Goal: Task Accomplishment & Management: Manage account settings

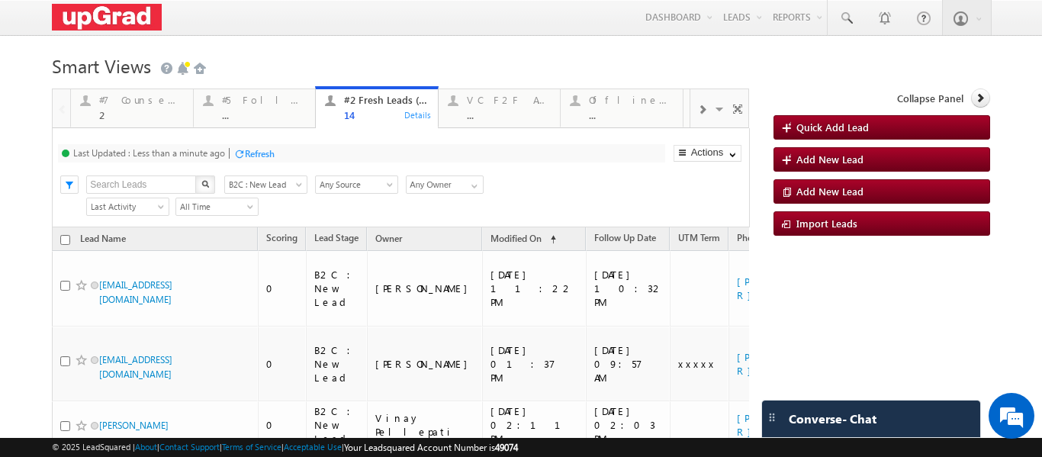
click at [260, 149] on div "Refresh" at bounding box center [260, 153] width 30 height 11
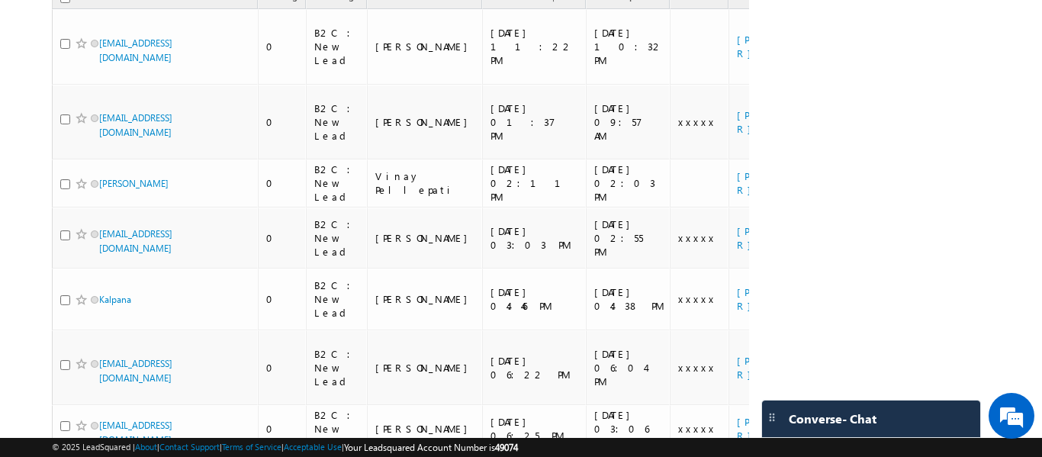
scroll to position [244, 0]
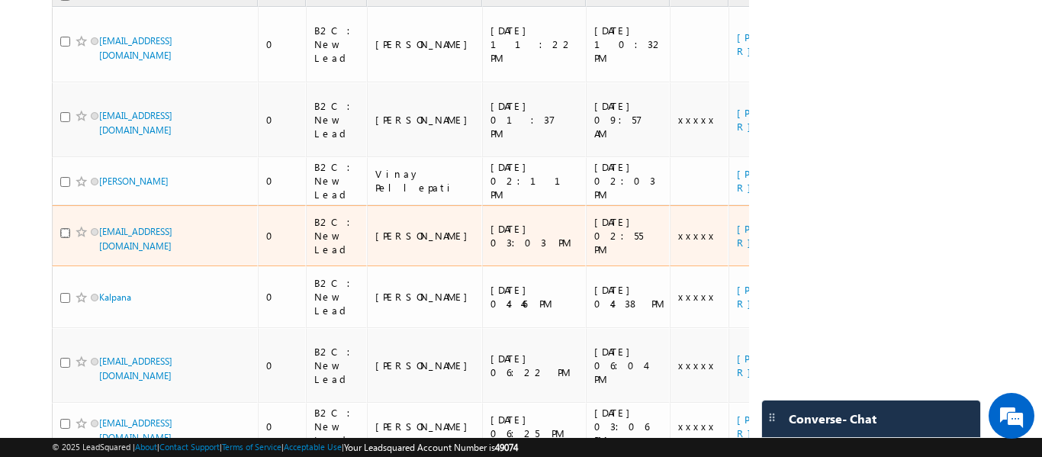
click at [63, 228] on input "checkbox" at bounding box center [65, 233] width 10 height 10
checkbox input "true"
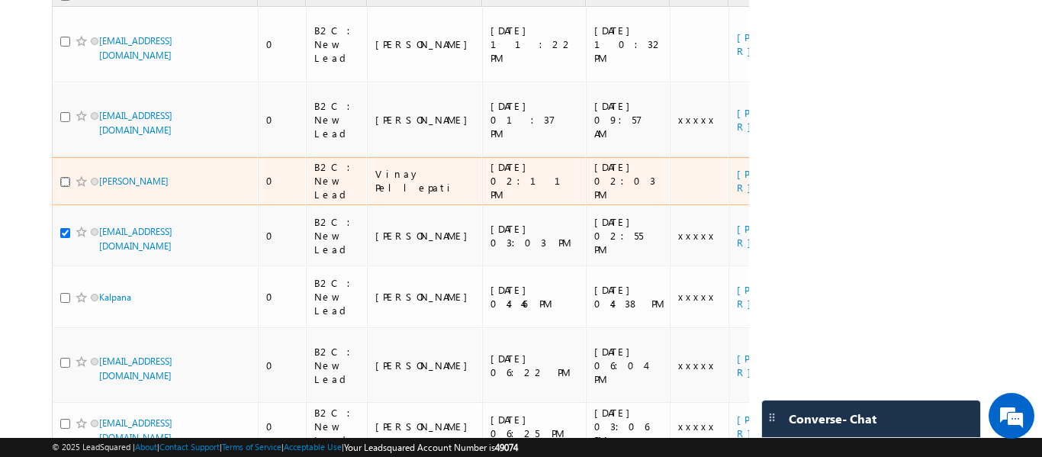
click at [62, 177] on input "checkbox" at bounding box center [65, 182] width 10 height 10
checkbox input "true"
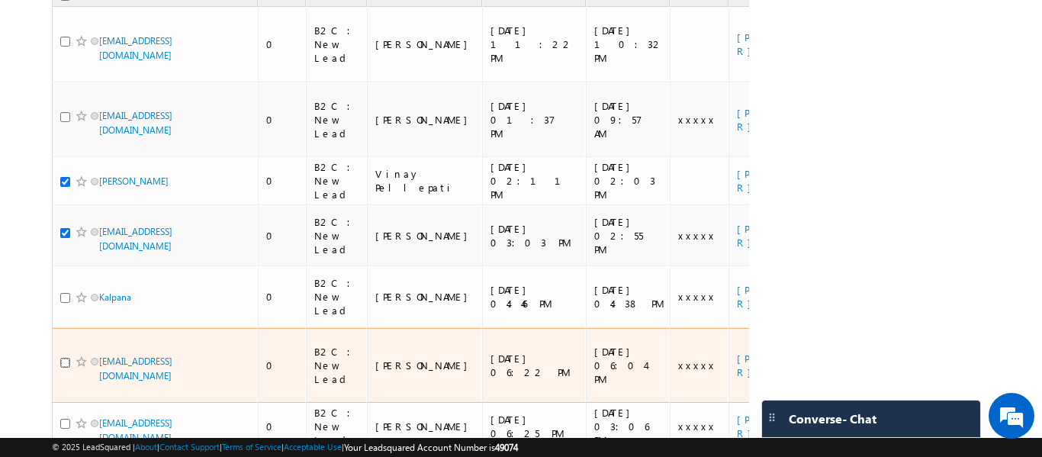
click at [63, 358] on input "checkbox" at bounding box center [65, 363] width 10 height 10
checkbox input "true"
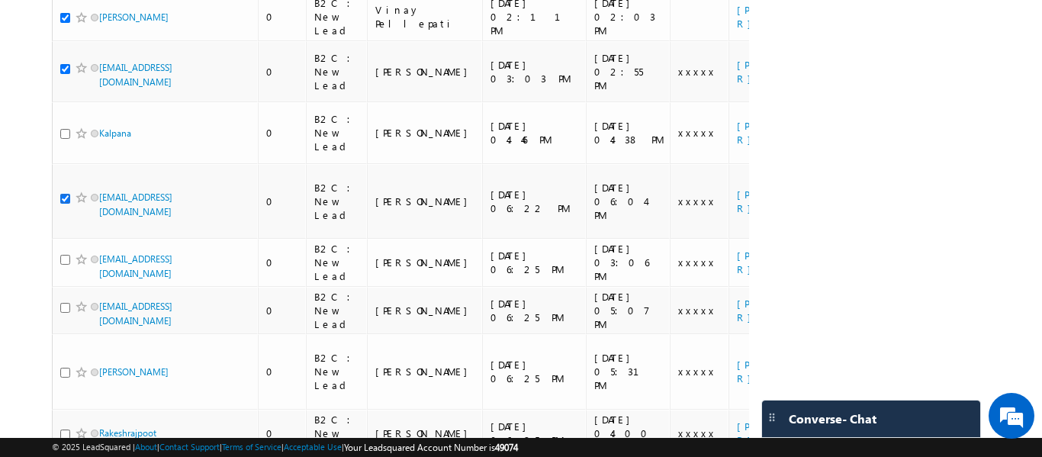
scroll to position [410, 0]
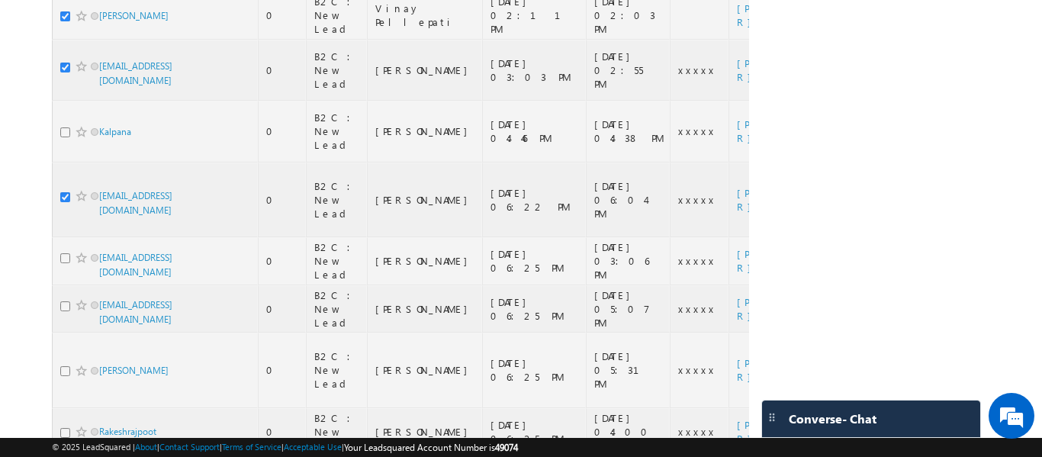
click at [63, 375] on div at bounding box center [400, 205] width 697 height 1052
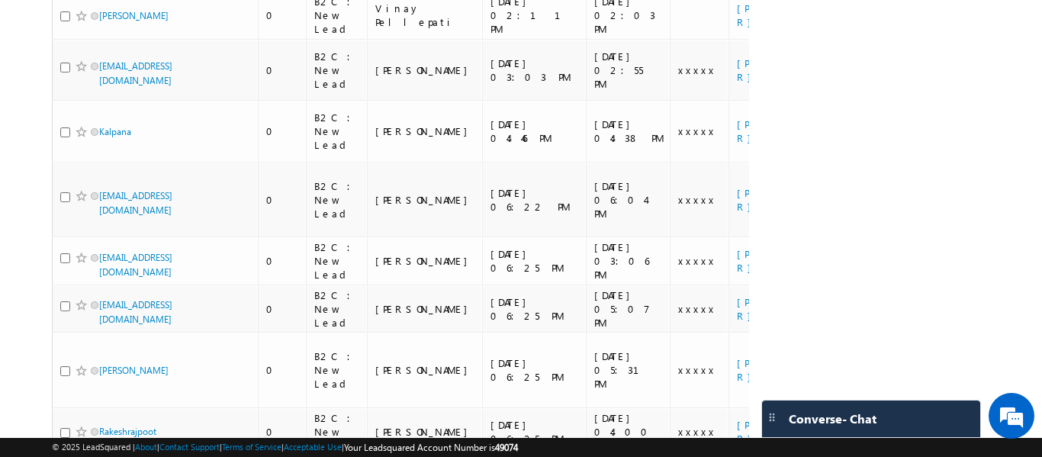
checkbox input "true"
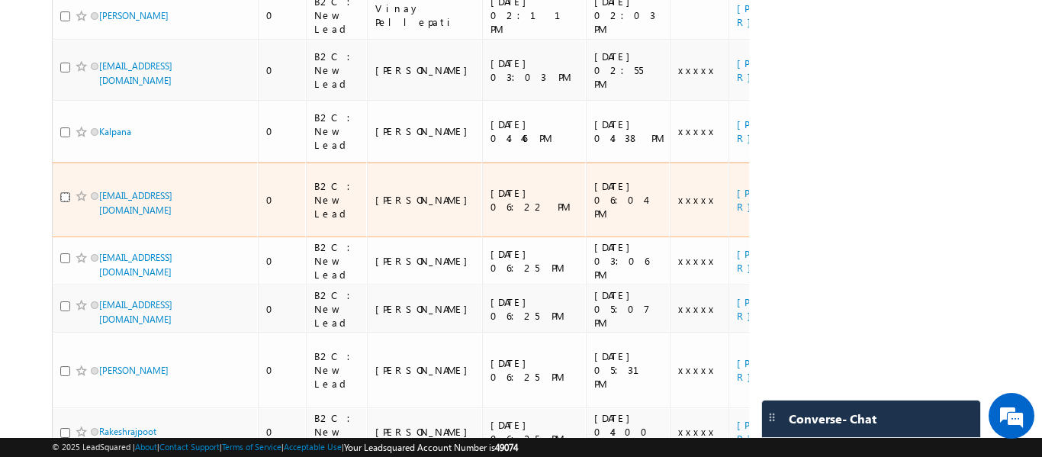
click at [66, 192] on input "checkbox" at bounding box center [65, 197] width 10 height 10
checkbox input "true"
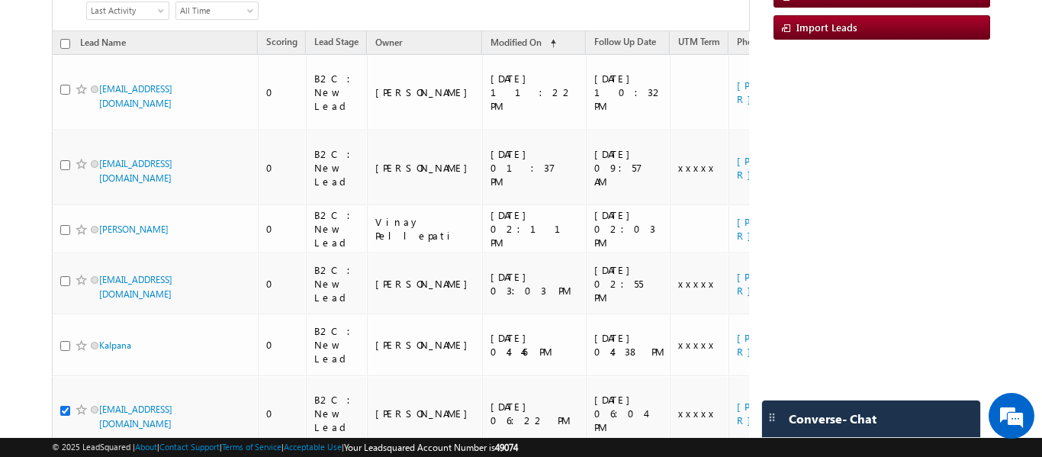
scroll to position [187, 0]
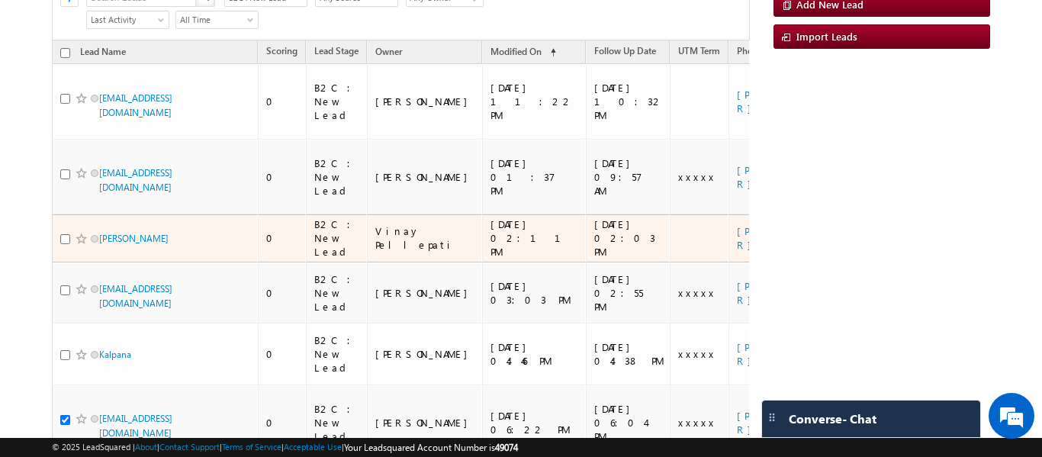
click at [58, 214] on td "[PERSON_NAME]" at bounding box center [155, 238] width 206 height 48
click at [67, 234] on input "checkbox" at bounding box center [65, 239] width 10 height 10
checkbox input "true"
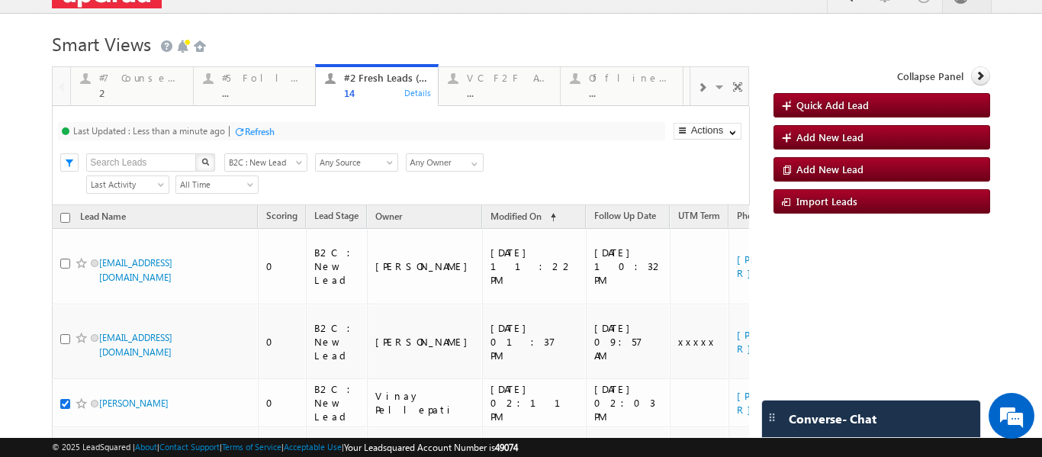
scroll to position [13, 0]
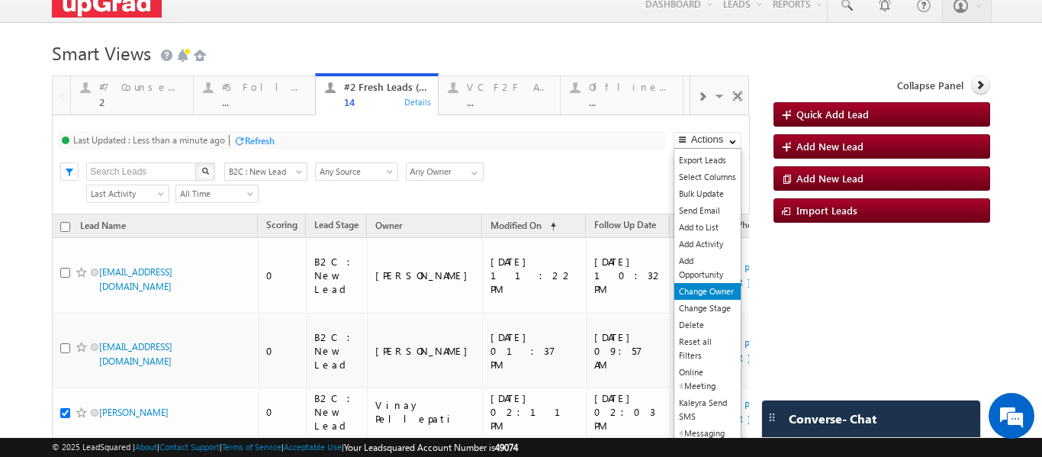
click at [700, 294] on link "Change Owner" at bounding box center [707, 291] width 66 height 17
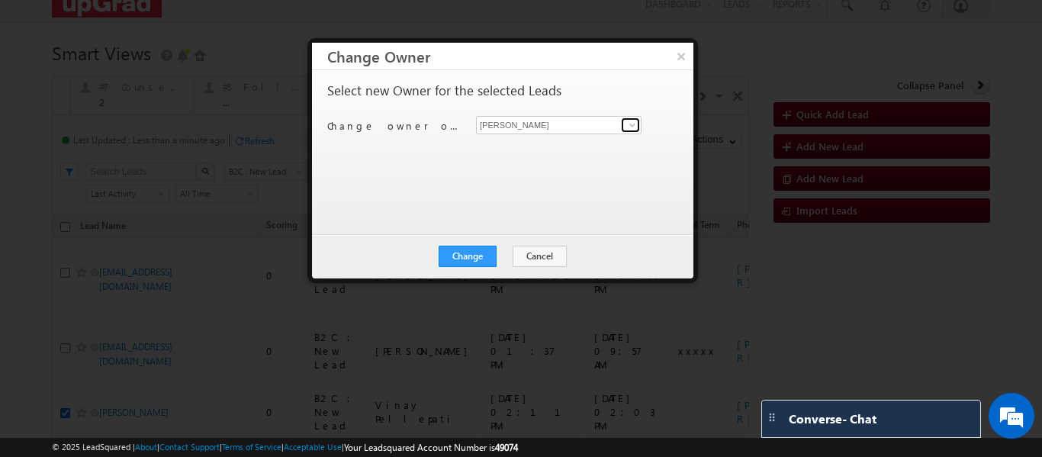
click at [631, 127] on span at bounding box center [632, 125] width 12 height 12
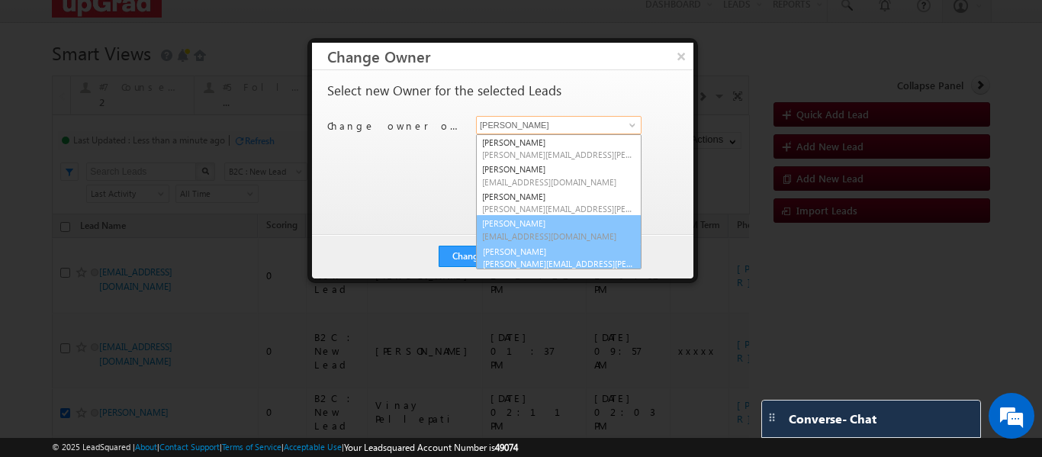
scroll to position [4, 0]
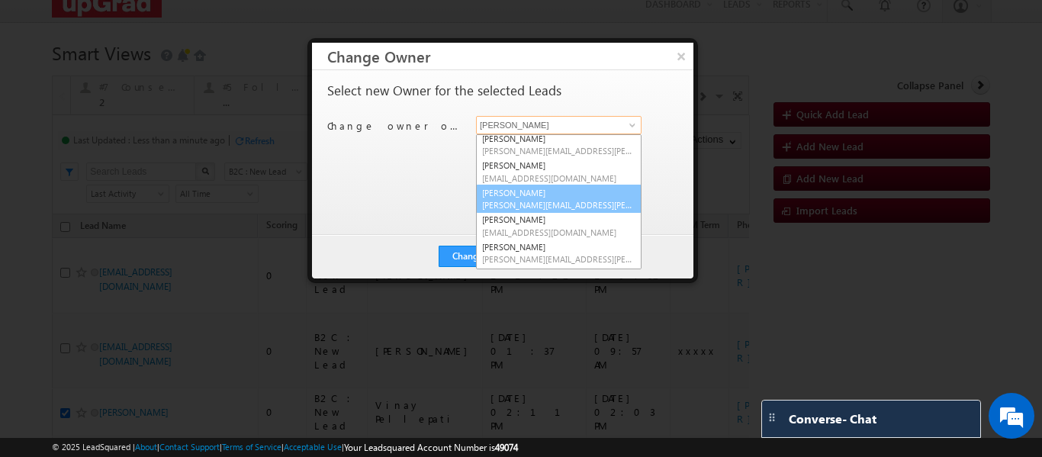
click at [546, 204] on span "[PERSON_NAME][EMAIL_ADDRESS][PERSON_NAME][DOMAIN_NAME]" at bounding box center [558, 204] width 153 height 11
type input "[PERSON_NAME]"
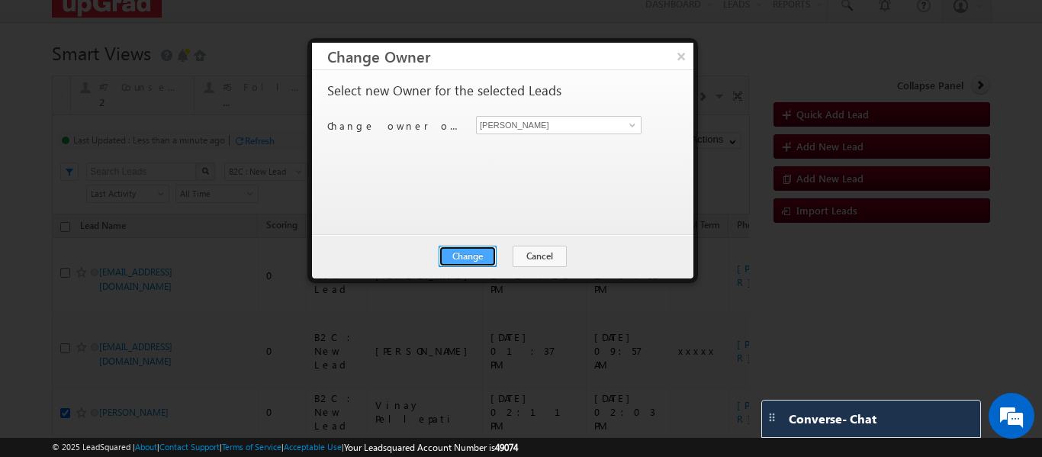
click at [476, 250] on button "Change" at bounding box center [468, 256] width 58 height 21
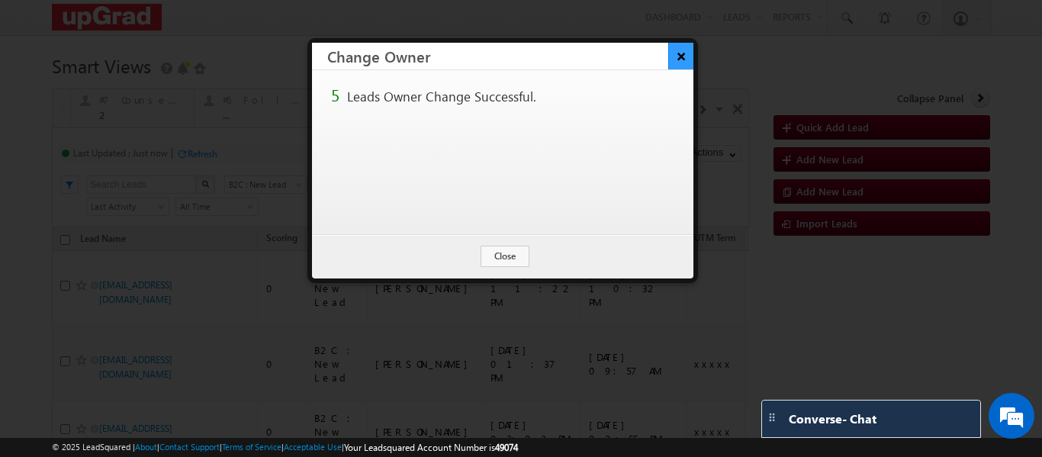
click at [682, 55] on button "×" at bounding box center [680, 56] width 25 height 27
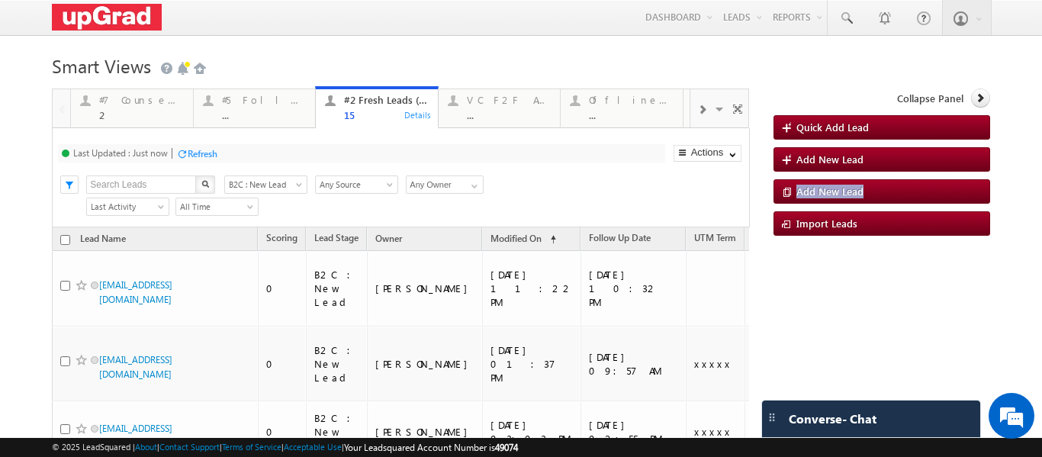
drag, startPoint x: 1018, startPoint y: 142, endPoint x: 1028, endPoint y: 195, distance: 54.2
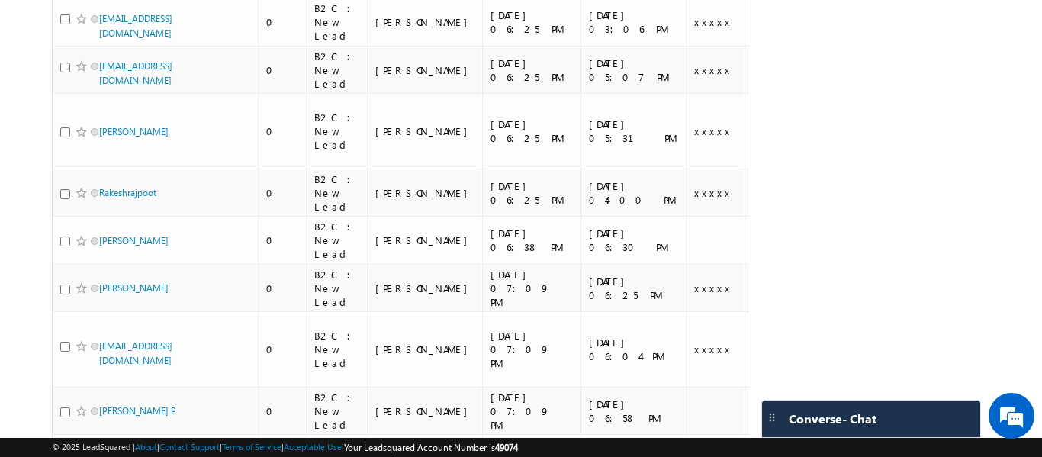
scroll to position [535, 0]
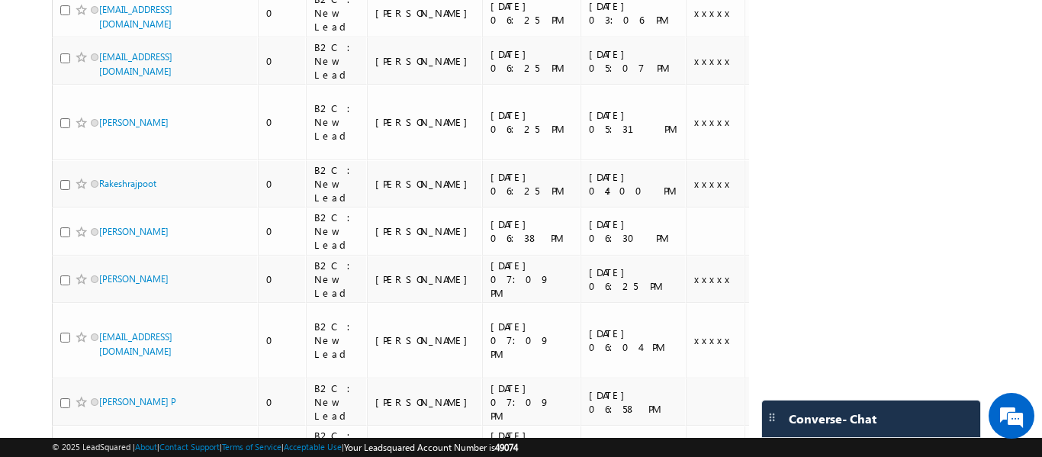
checkbox input "true"
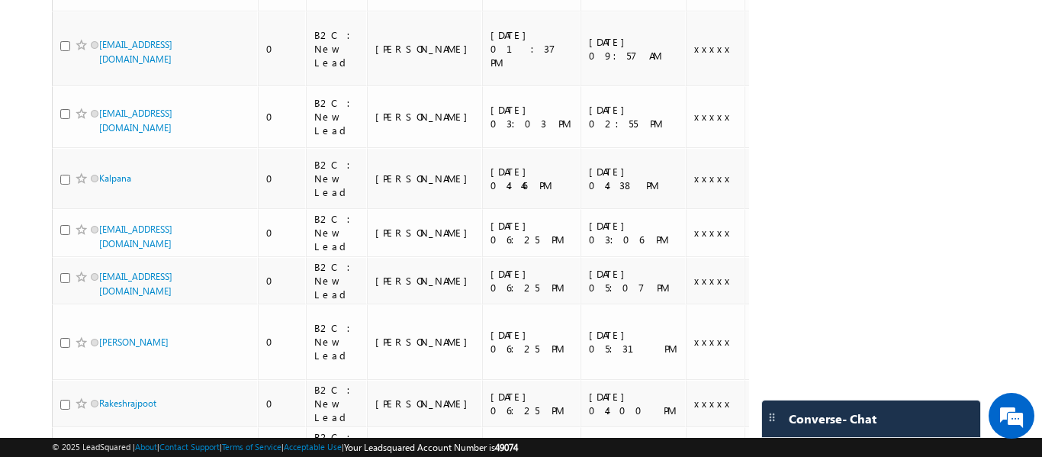
scroll to position [320, 0]
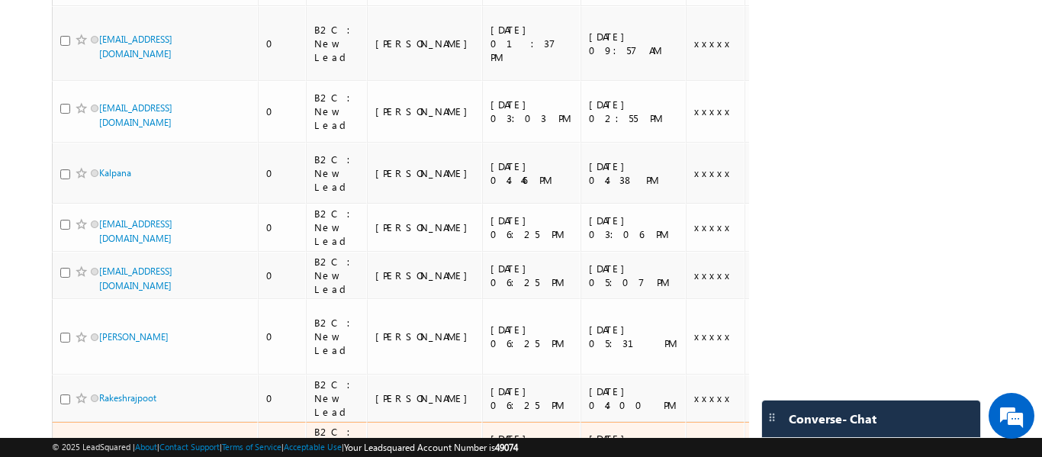
click at [65, 442] on input "checkbox" at bounding box center [65, 447] width 10 height 10
checkbox input "true"
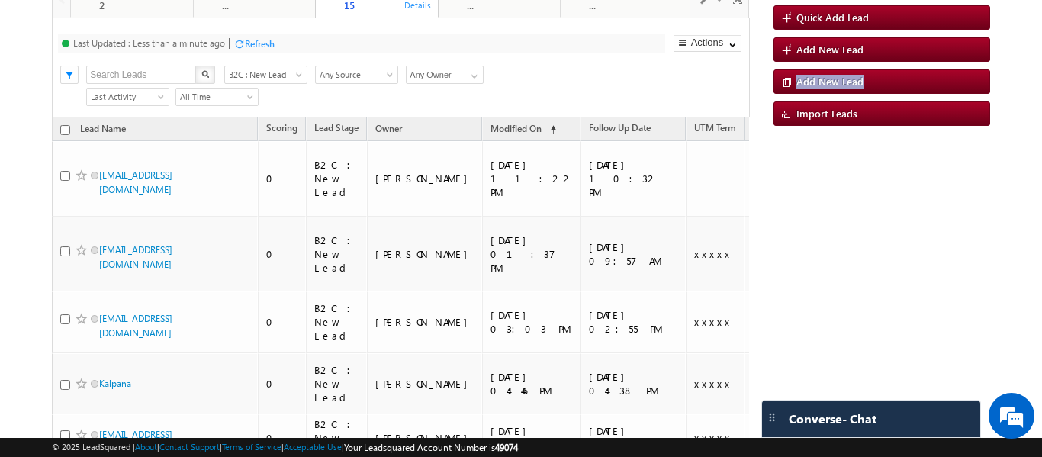
scroll to position [108, 0]
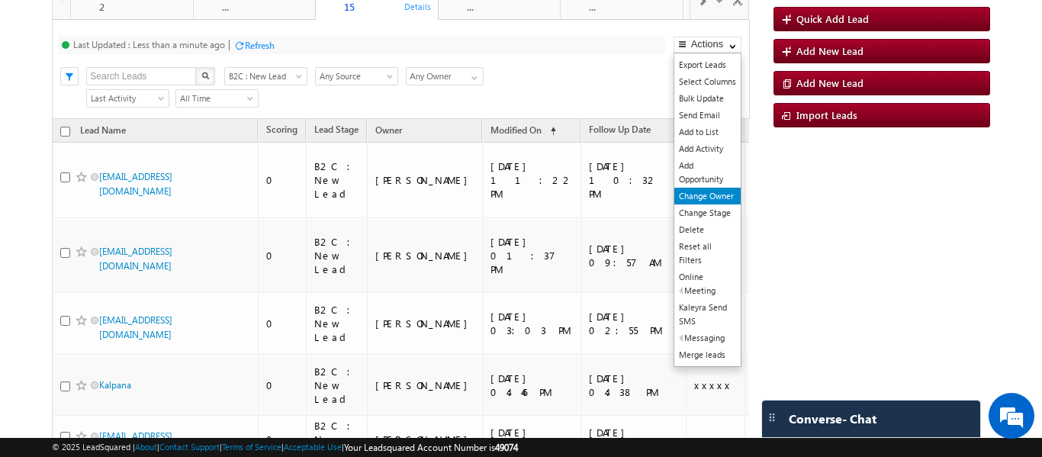
click at [696, 195] on link "Change Owner" at bounding box center [707, 196] width 66 height 17
click at [690, 195] on link "Change Owner" at bounding box center [707, 196] width 66 height 17
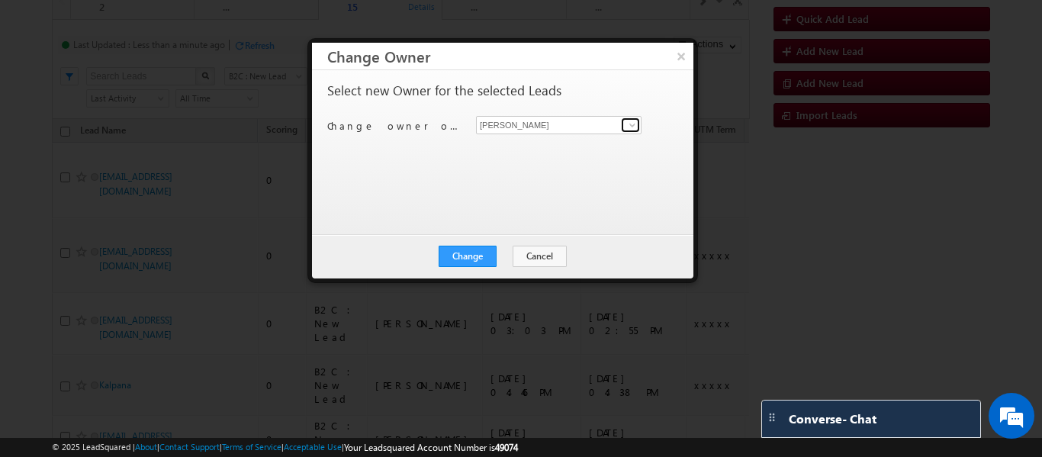
click at [630, 129] on span at bounding box center [632, 125] width 12 height 12
click at [472, 256] on button "Change" at bounding box center [468, 256] width 58 height 21
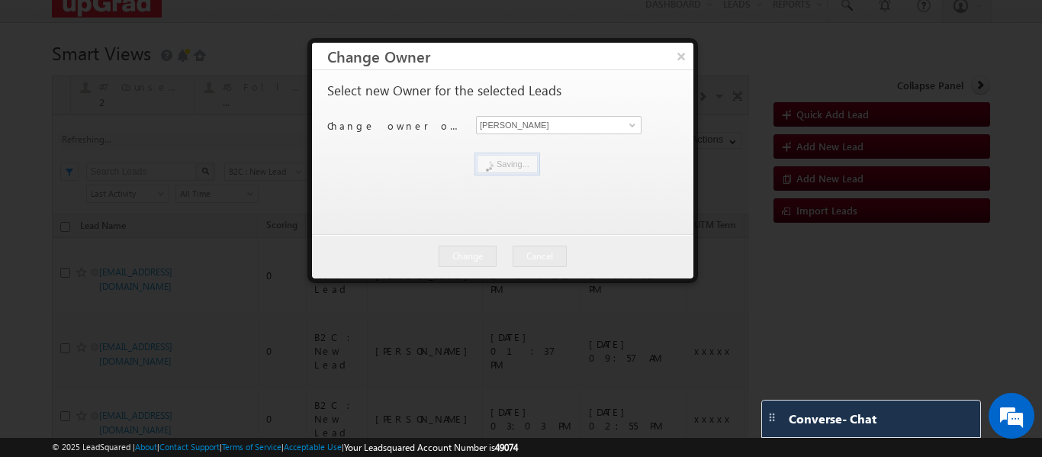
drag, startPoint x: 467, startPoint y: 257, endPoint x: 613, endPoint y: 159, distance: 176.5
click at [613, 159] on div at bounding box center [502, 161] width 381 height 236
click at [674, 58] on button "×" at bounding box center [681, 56] width 24 height 27
click at [674, 58] on h1 "Smart Views Getting Started" at bounding box center [521, 52] width 938 height 30
click at [680, 57] on h1 "Smart Views Getting Started" at bounding box center [521, 52] width 938 height 30
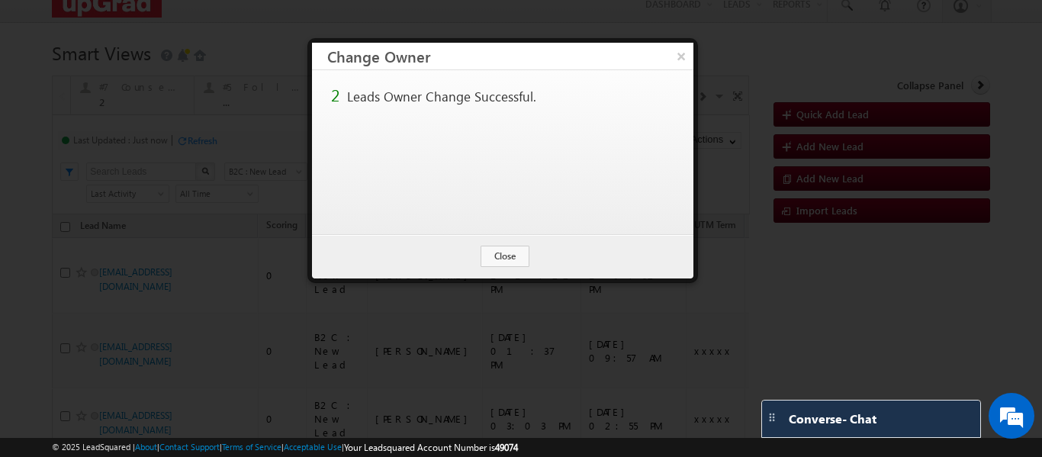
click at [680, 52] on h1 "Smart Views Getting Started" at bounding box center [521, 52] width 938 height 30
click at [822, 42] on h1 "Smart Views Getting Started" at bounding box center [521, 52] width 938 height 30
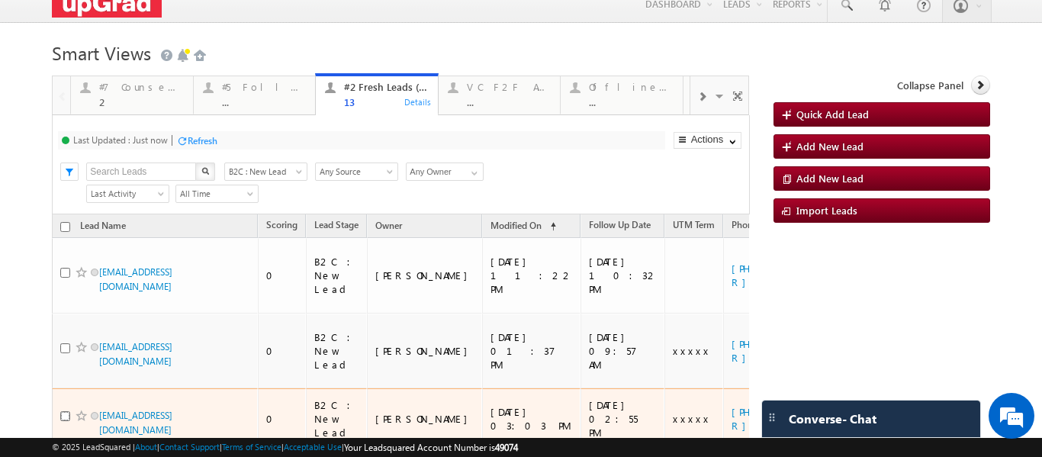
click at [67, 411] on input "checkbox" at bounding box center [65, 416] width 10 height 10
checkbox input "true"
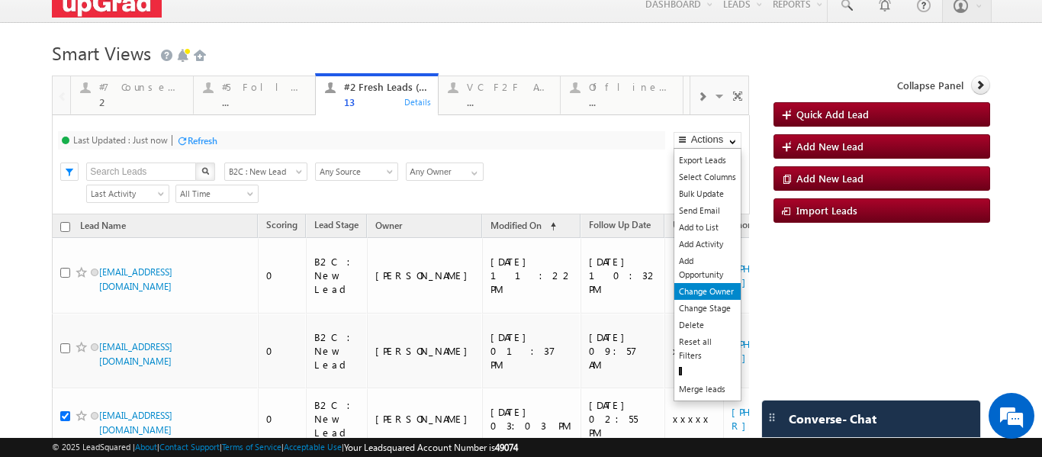
click at [685, 288] on link "Change Owner" at bounding box center [707, 291] width 66 height 17
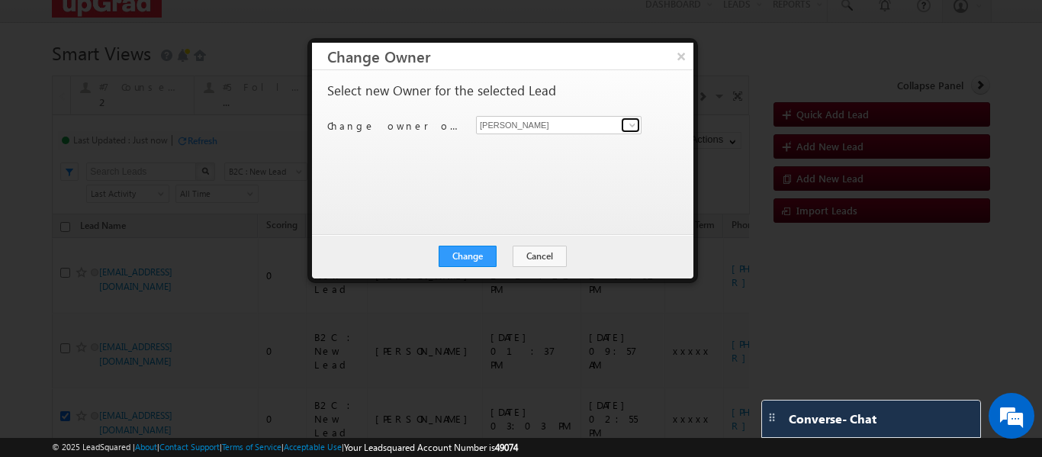
click at [632, 127] on span at bounding box center [632, 125] width 12 height 12
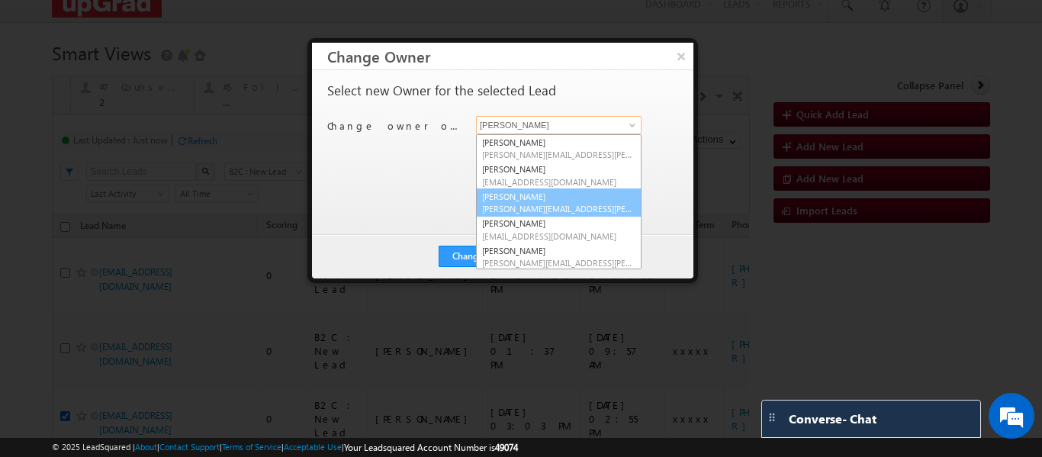
click at [552, 206] on span "[PERSON_NAME][EMAIL_ADDRESS][PERSON_NAME][DOMAIN_NAME]" at bounding box center [558, 208] width 153 height 11
type input "[PERSON_NAME]"
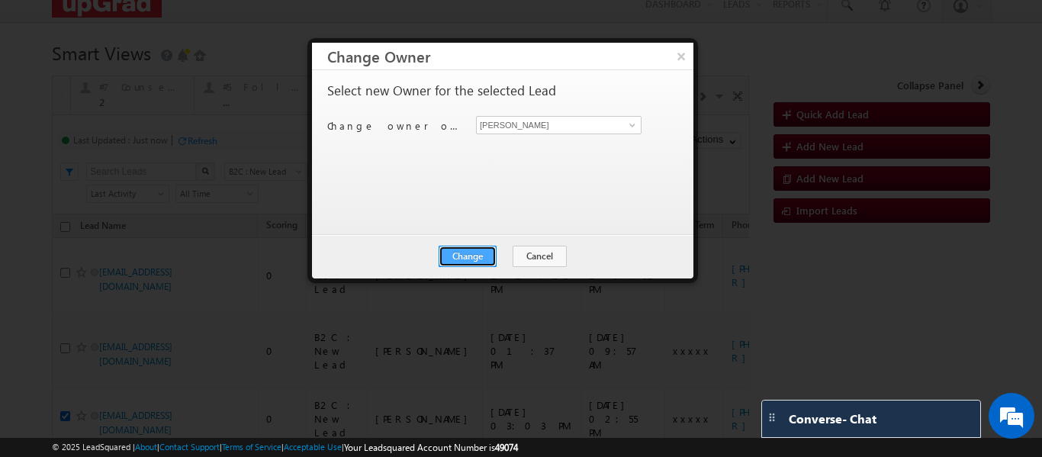
click at [470, 256] on button "Change" at bounding box center [468, 256] width 58 height 21
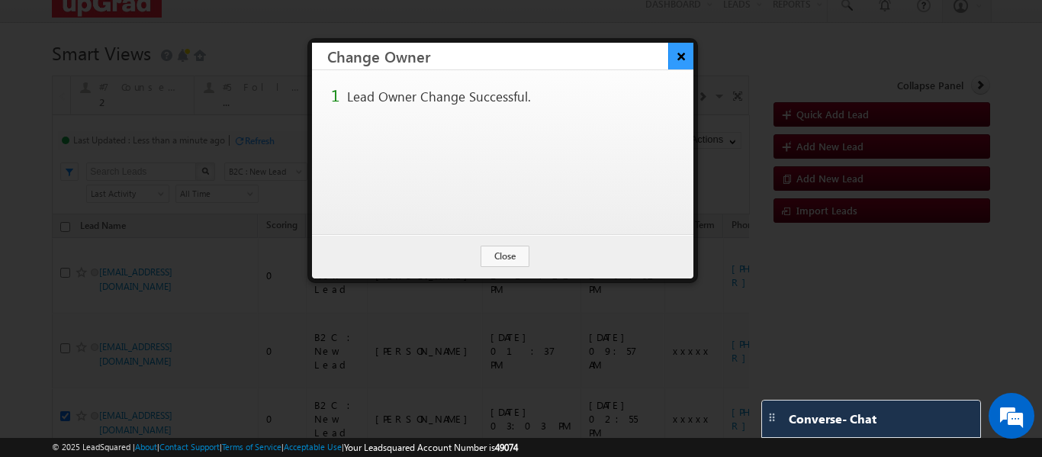
click at [678, 53] on button "×" at bounding box center [680, 56] width 25 height 27
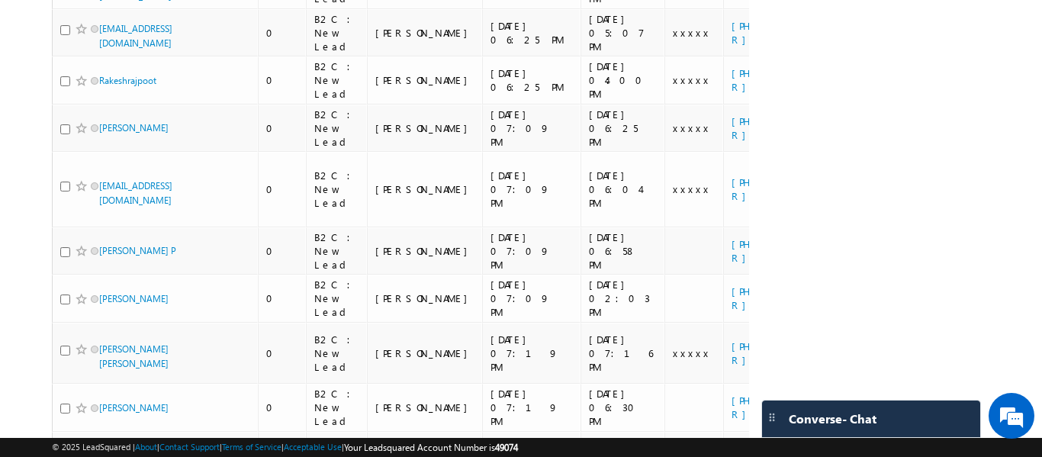
scroll to position [443, 0]
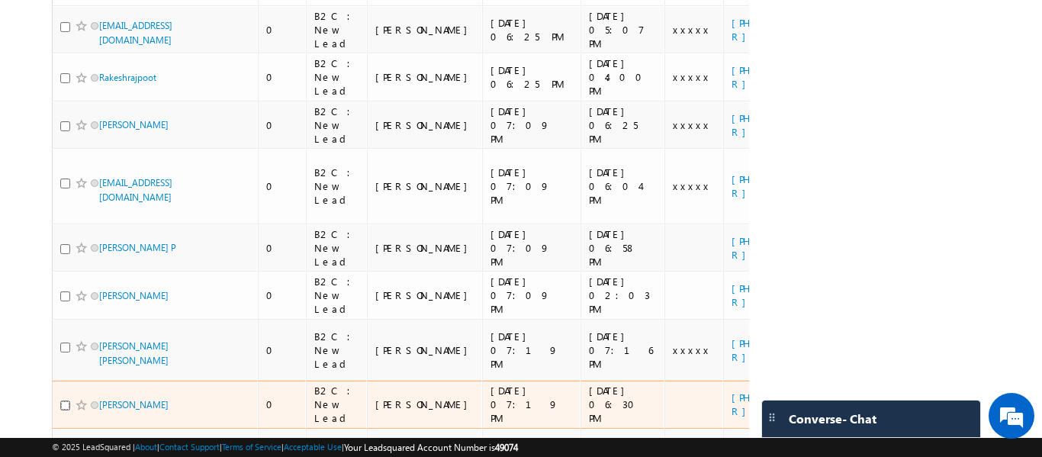
click at [66, 401] on input "checkbox" at bounding box center [65, 406] width 10 height 10
checkbox input "true"
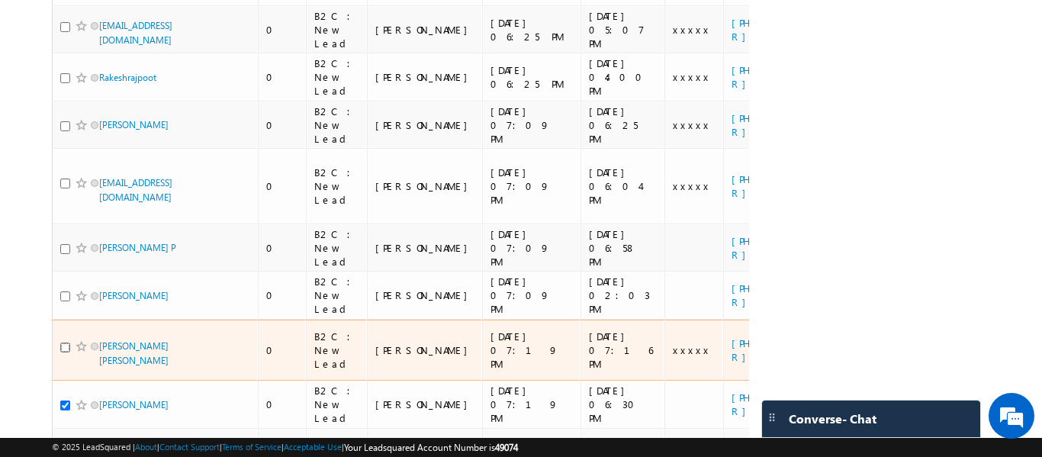
click at [60, 343] on input "checkbox" at bounding box center [65, 348] width 10 height 10
checkbox input "true"
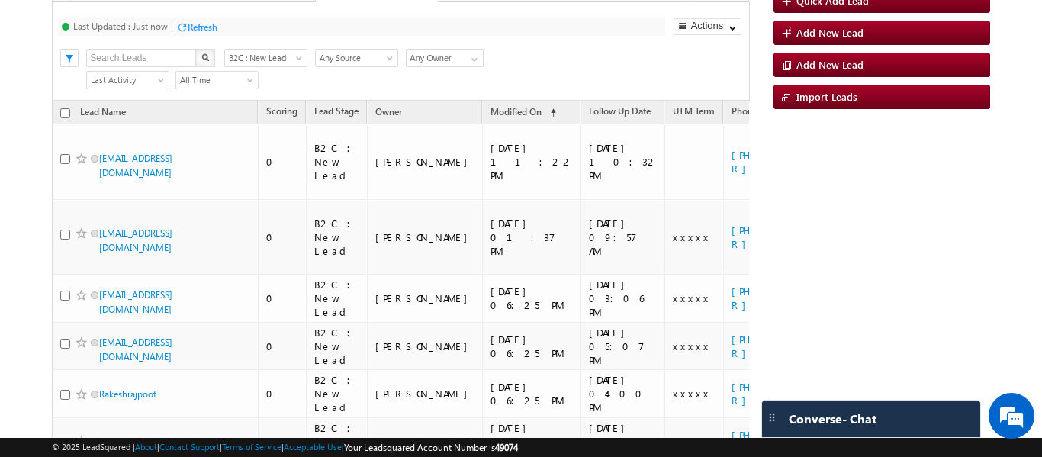
scroll to position [108, 0]
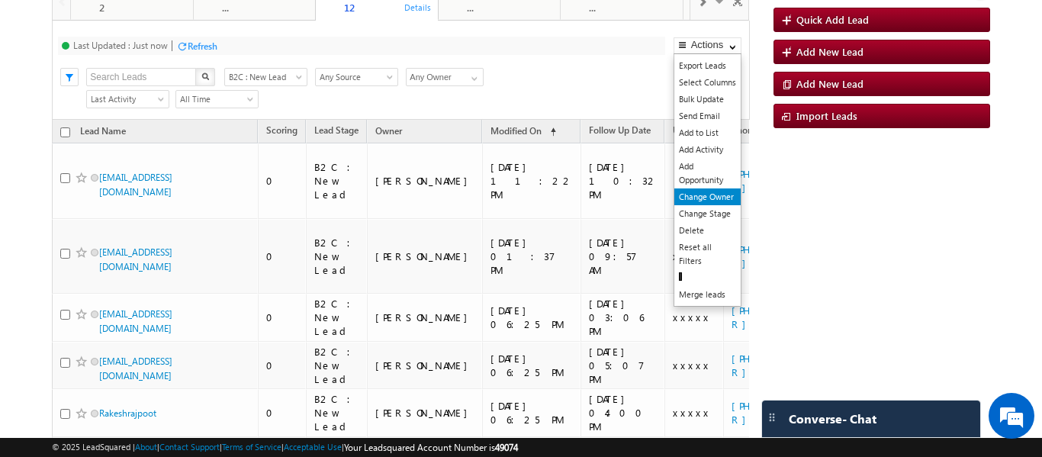
click at [697, 191] on link "Change Owner" at bounding box center [707, 196] width 66 height 17
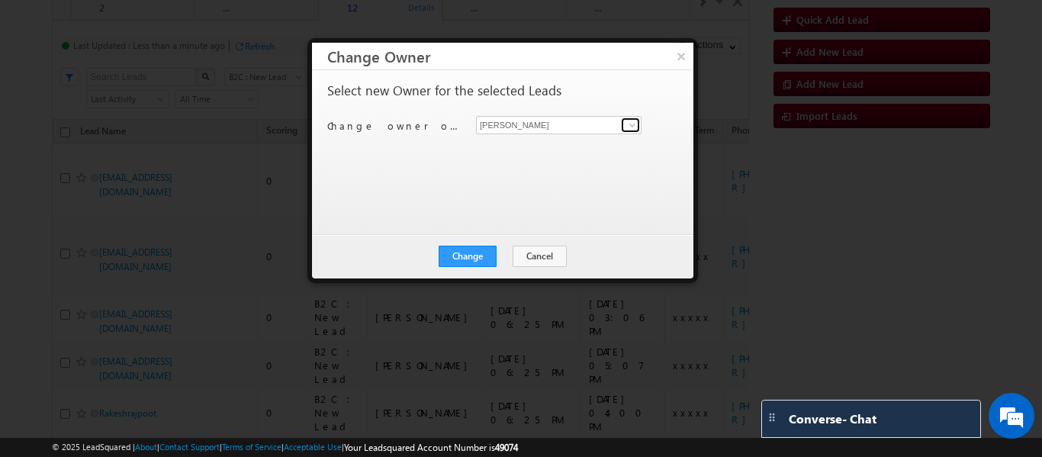
click at [634, 124] on span at bounding box center [632, 125] width 12 height 12
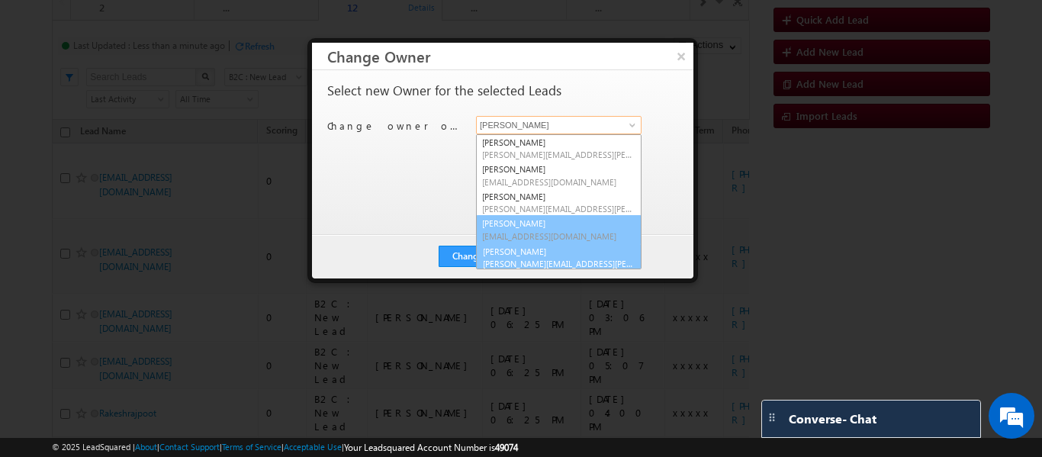
scroll to position [4, 0]
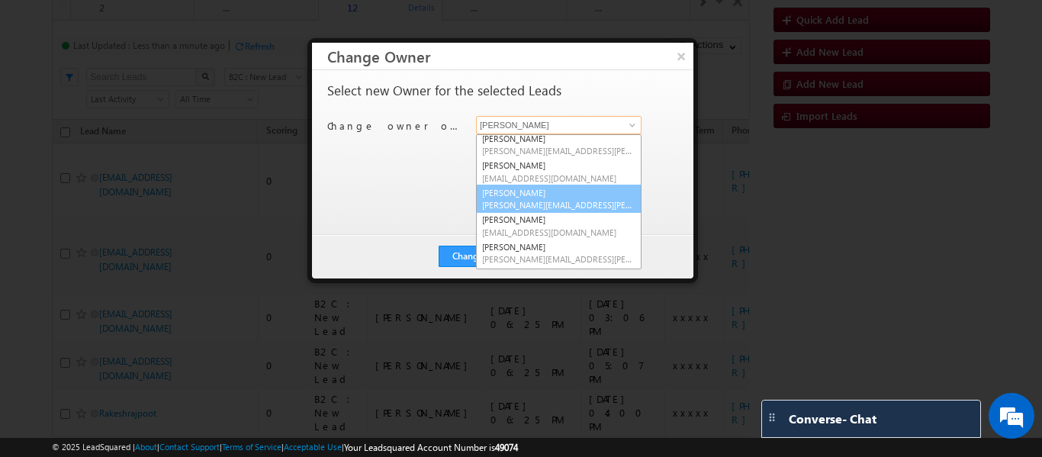
click at [568, 201] on span "[PERSON_NAME][EMAIL_ADDRESS][PERSON_NAME][DOMAIN_NAME]" at bounding box center [558, 204] width 153 height 11
type input "[PERSON_NAME]"
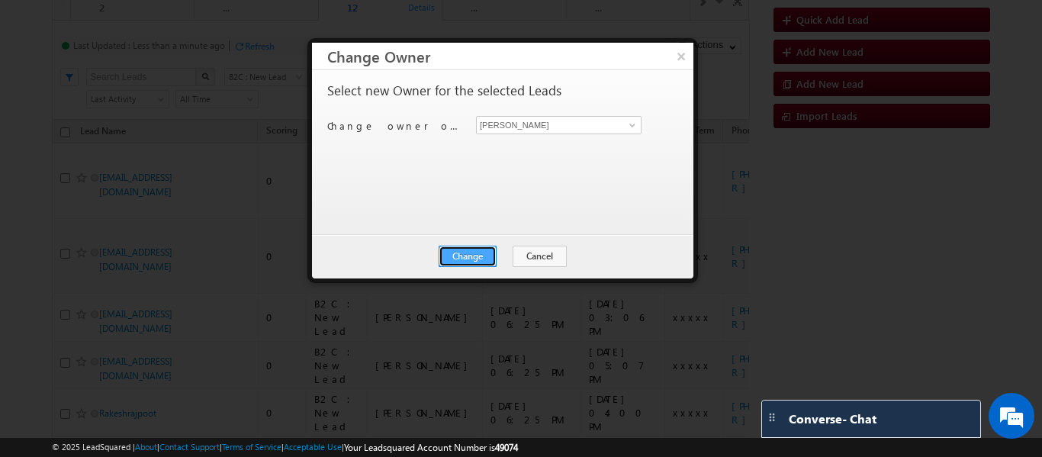
click at [471, 260] on button "Change" at bounding box center [468, 256] width 58 height 21
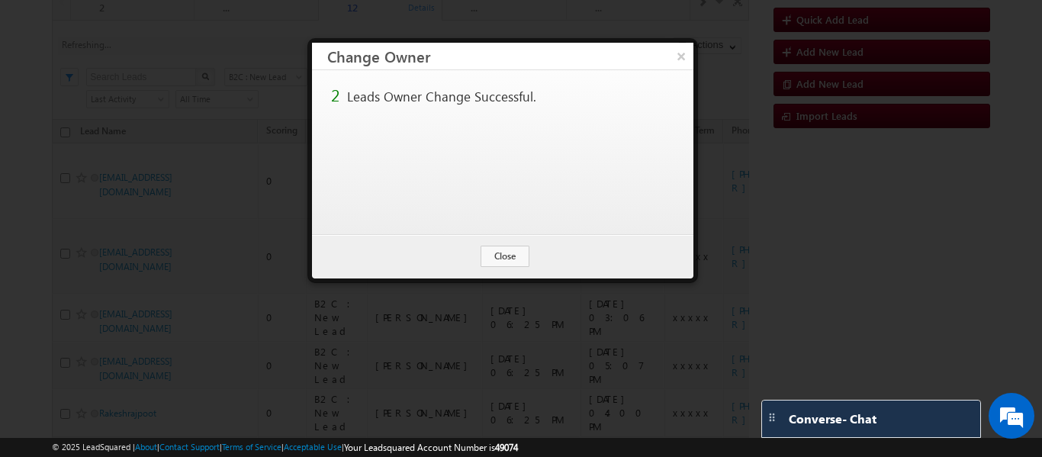
scroll to position [13, 0]
